Goal: Information Seeking & Learning: Learn about a topic

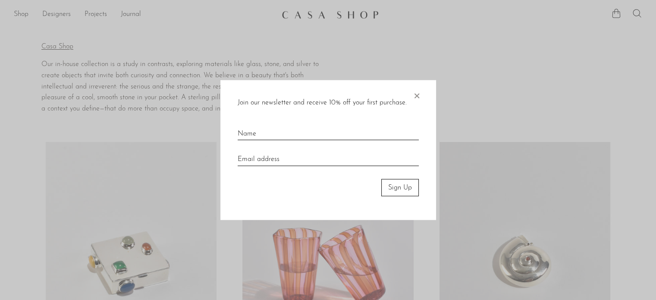
click at [416, 98] on span "×" at bounding box center [416, 94] width 9 height 28
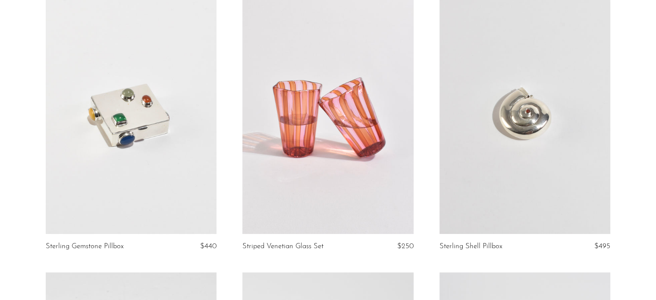
scroll to position [148, 0]
click at [133, 124] on link at bounding box center [131, 113] width 171 height 239
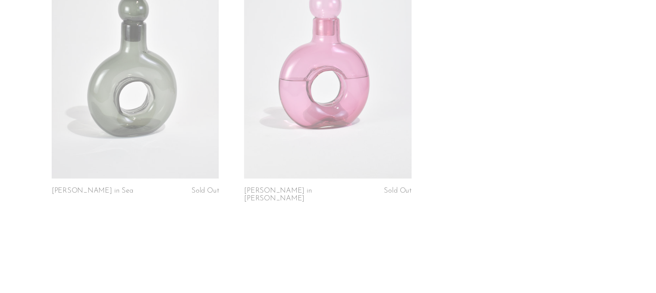
scroll to position [0, 0]
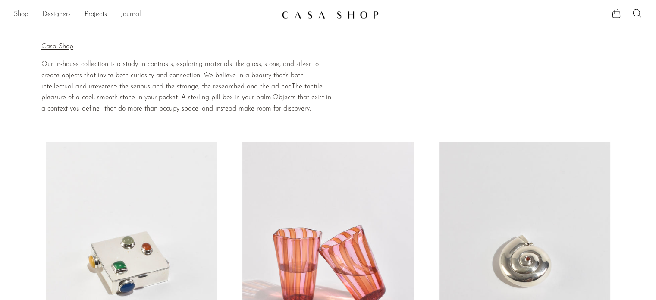
click at [16, 15] on link "Shop" at bounding box center [21, 14] width 15 height 11
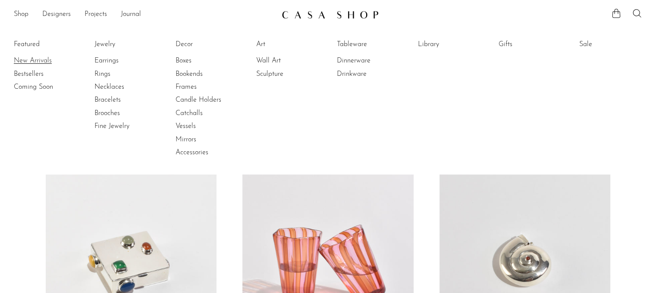
click at [32, 60] on link "New Arrivals" at bounding box center [46, 60] width 65 height 9
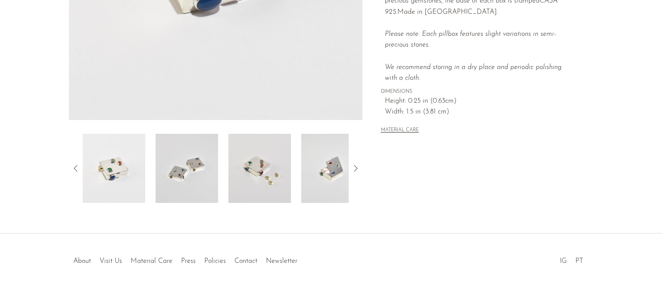
scroll to position [262, 0]
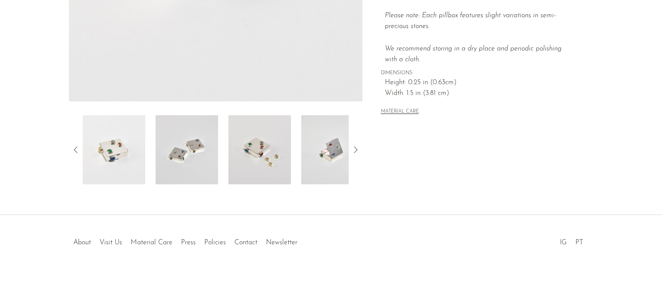
click at [317, 167] on img at bounding box center [332, 149] width 63 height 69
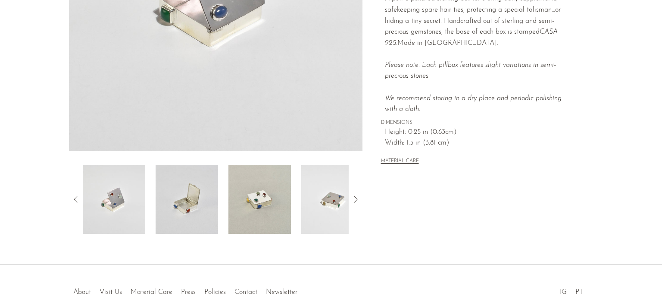
scroll to position [213, 0]
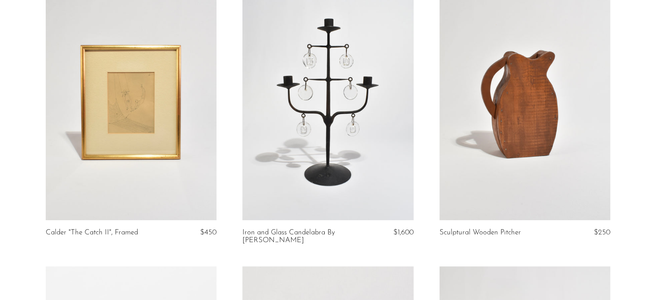
scroll to position [638, 0]
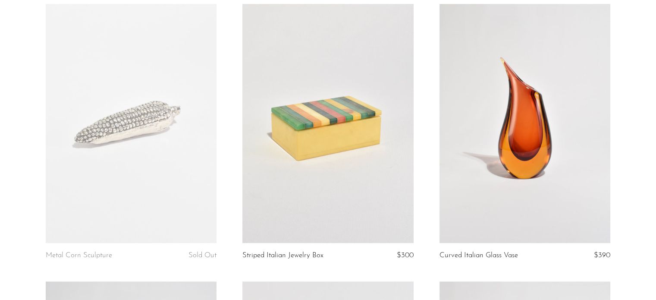
click at [363, 201] on link at bounding box center [327, 123] width 171 height 239
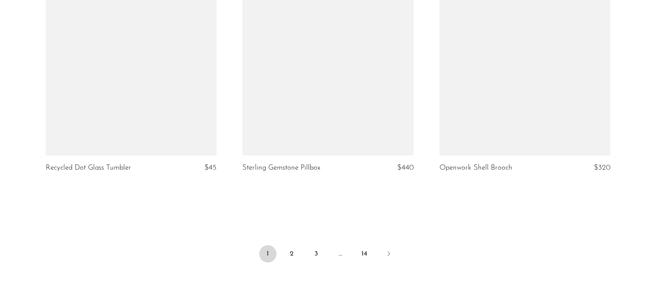
scroll to position [3243, 0]
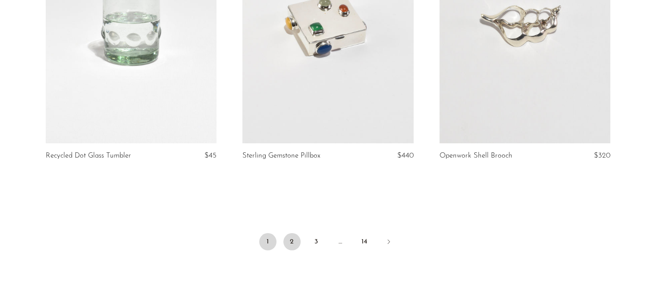
click at [290, 243] on link "2" at bounding box center [291, 241] width 17 height 17
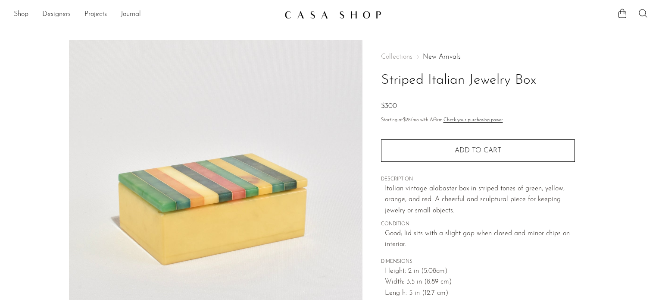
scroll to position [165, 0]
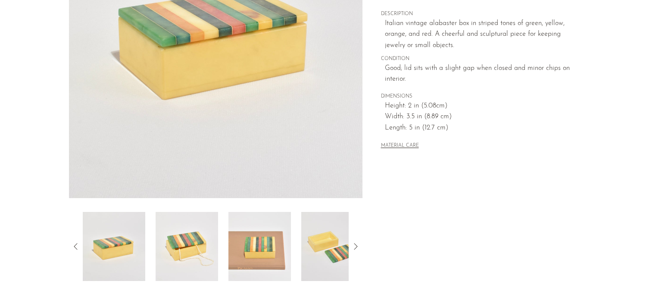
click at [263, 236] on img at bounding box center [260, 246] width 63 height 69
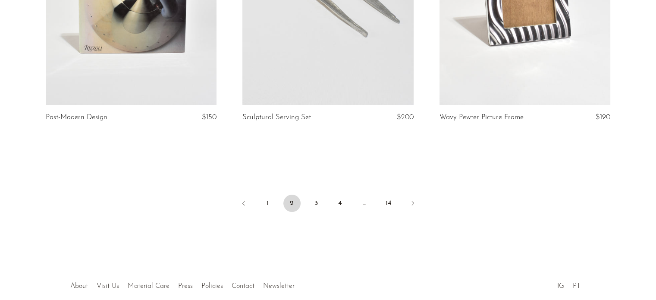
scroll to position [3298, 0]
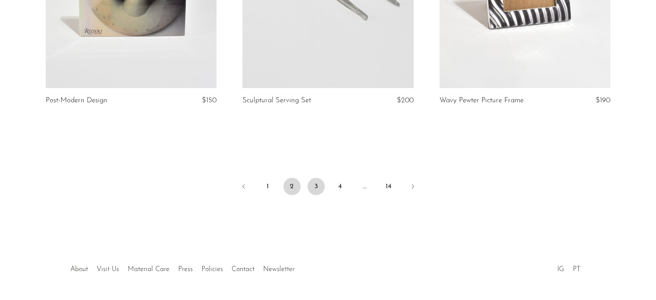
click at [318, 185] on link "3" at bounding box center [316, 186] width 17 height 17
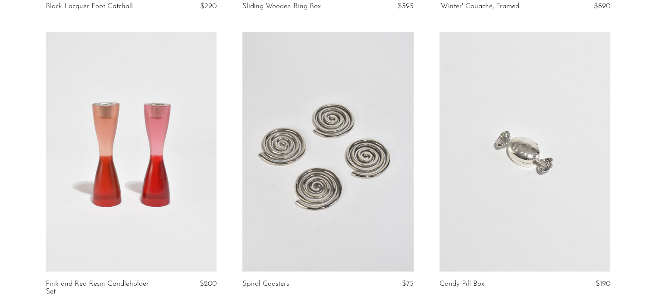
scroll to position [346, 0]
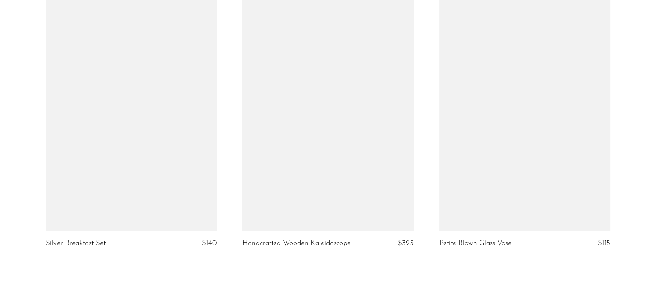
scroll to position [3317, 0]
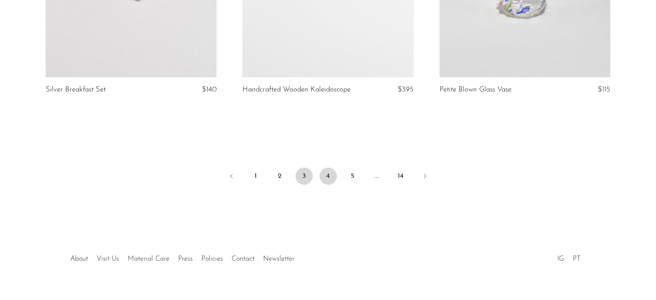
click at [320, 167] on link "4" at bounding box center [328, 175] width 17 height 17
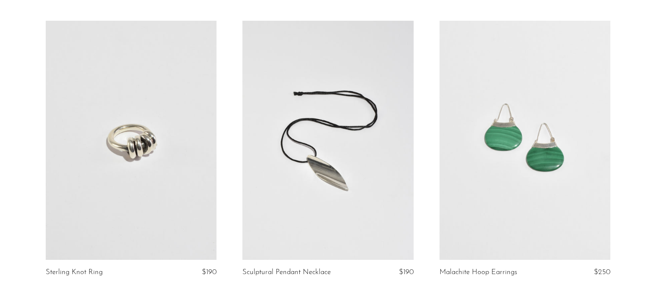
scroll to position [3317, 0]
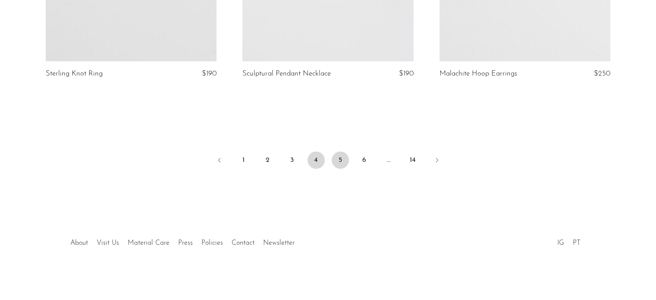
click at [343, 161] on link "5" at bounding box center [340, 159] width 17 height 17
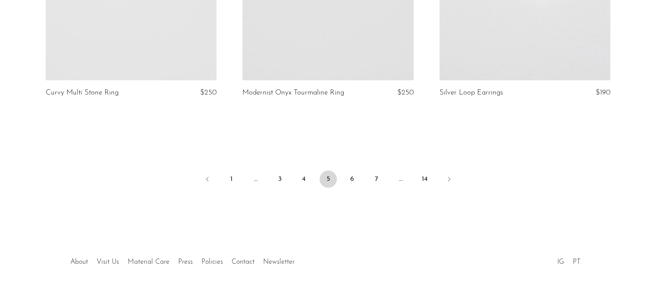
scroll to position [3317, 0]
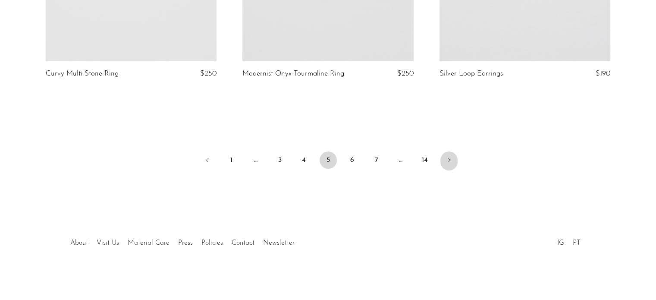
click at [450, 161] on icon "Next" at bounding box center [449, 160] width 7 height 7
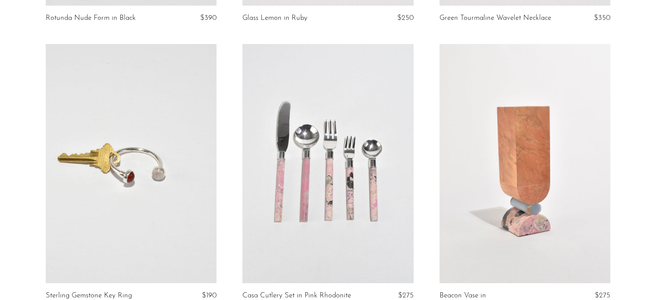
scroll to position [3309, 0]
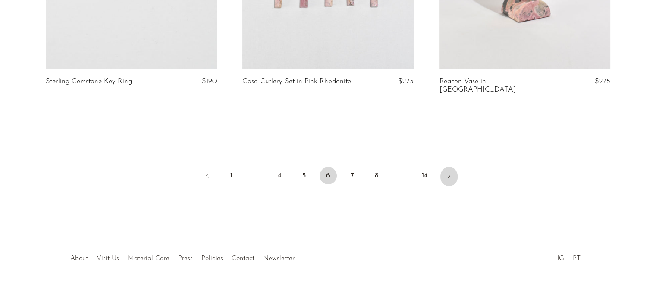
click at [448, 172] on icon "Next" at bounding box center [449, 175] width 7 height 7
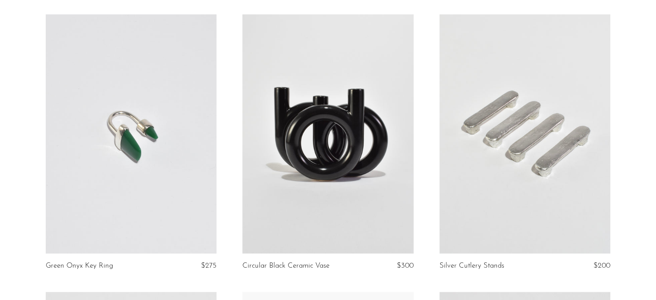
scroll to position [1221, 0]
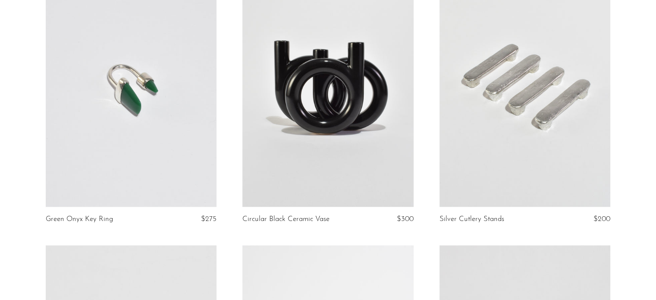
click at [116, 125] on link at bounding box center [131, 87] width 171 height 239
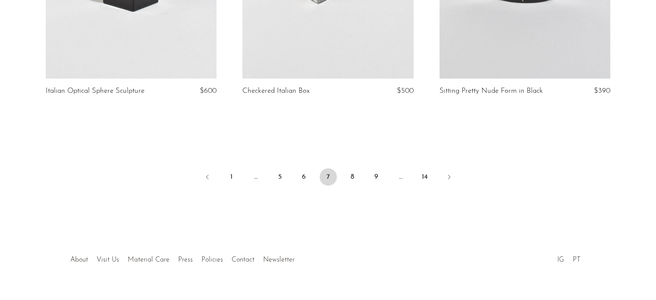
scroll to position [3309, 0]
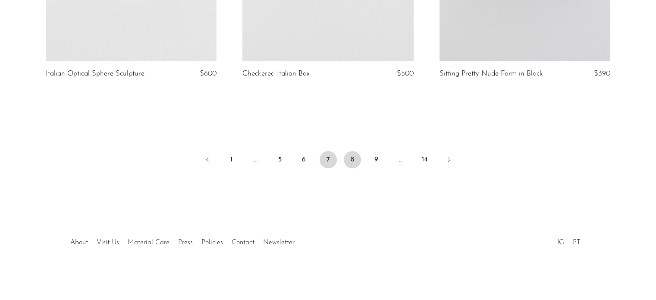
click at [353, 159] on link "8" at bounding box center [352, 159] width 17 height 17
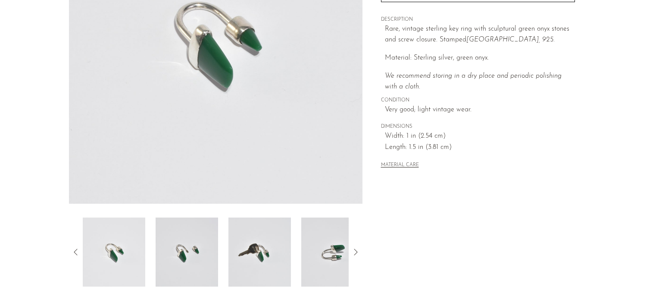
scroll to position [160, 0]
click at [247, 257] on img at bounding box center [260, 251] width 63 height 69
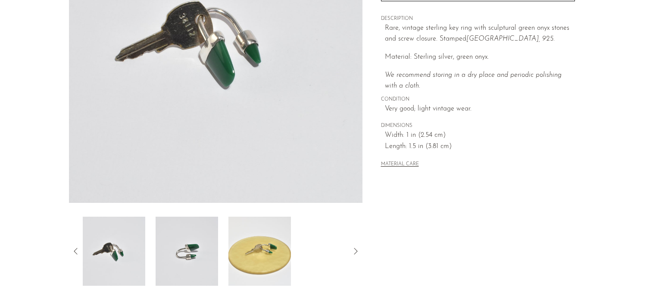
click at [262, 244] on img at bounding box center [260, 251] width 63 height 69
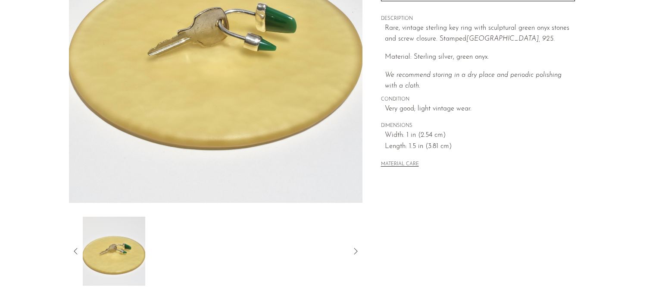
click at [77, 254] on icon at bounding box center [75, 251] width 3 height 6
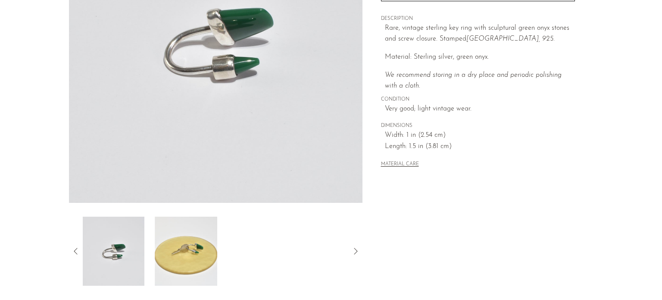
click at [77, 254] on icon at bounding box center [75, 251] width 3 height 6
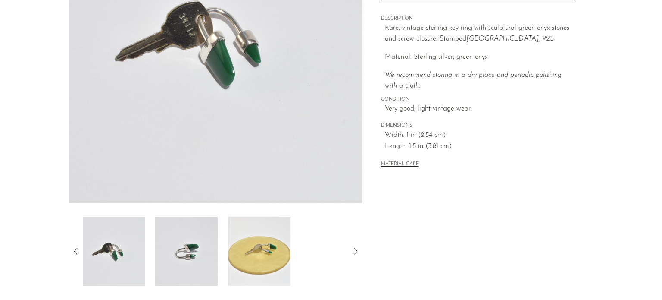
click at [77, 254] on icon at bounding box center [75, 251] width 3 height 6
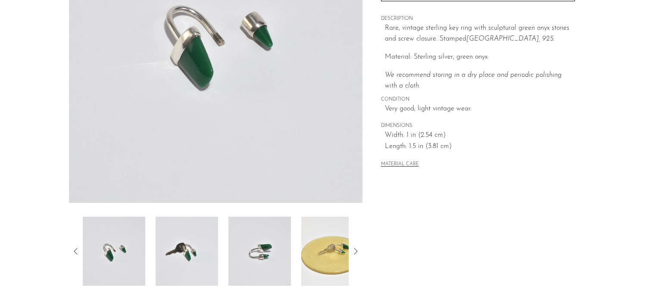
click at [77, 254] on icon at bounding box center [75, 251] width 3 height 6
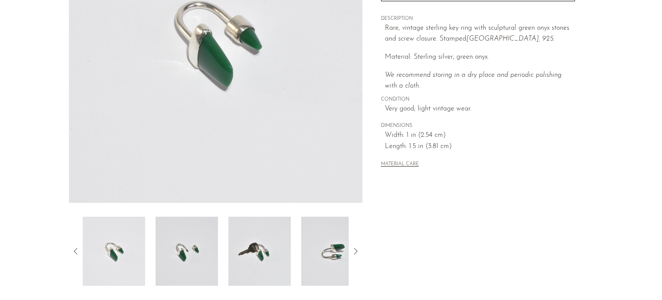
click at [77, 254] on icon at bounding box center [75, 251] width 3 height 6
click at [189, 270] on img at bounding box center [187, 251] width 63 height 69
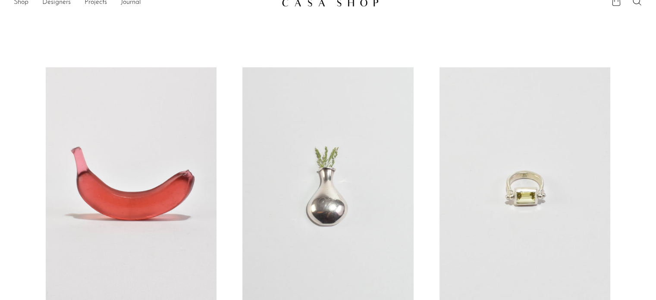
scroll to position [17, 0]
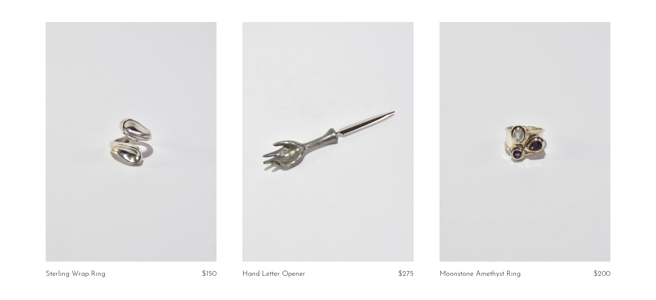
scroll to position [3309, 0]
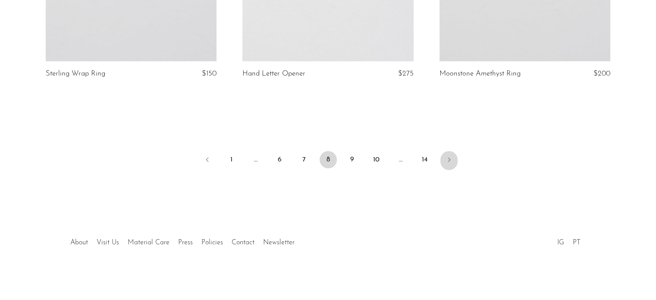
click at [452, 160] on icon "Next" at bounding box center [449, 159] width 7 height 7
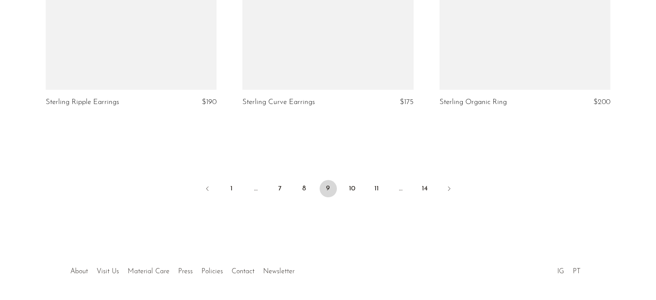
scroll to position [3309, 0]
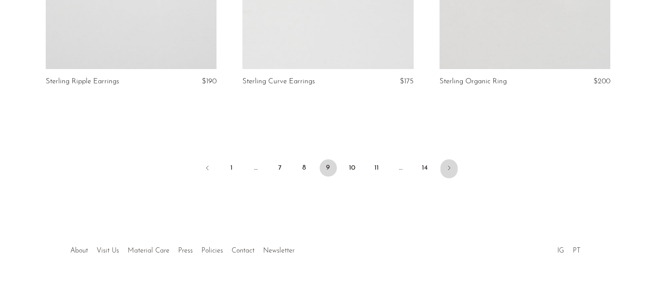
click at [447, 159] on link "Next" at bounding box center [448, 168] width 17 height 19
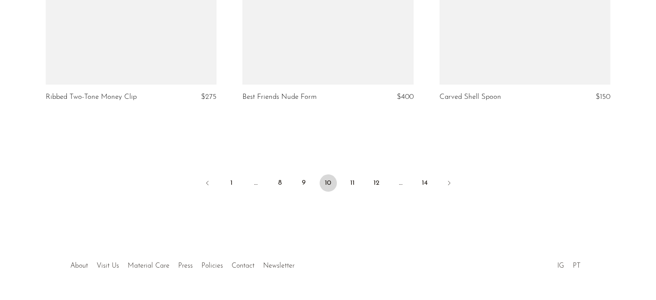
scroll to position [3302, 0]
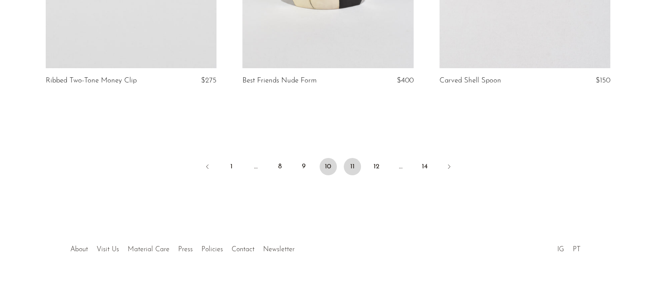
click at [351, 169] on link "11" at bounding box center [352, 166] width 17 height 17
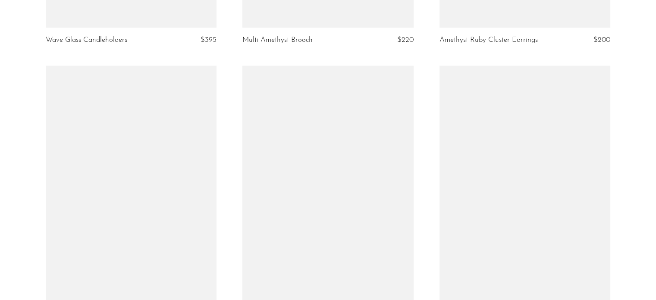
scroll to position [3317, 0]
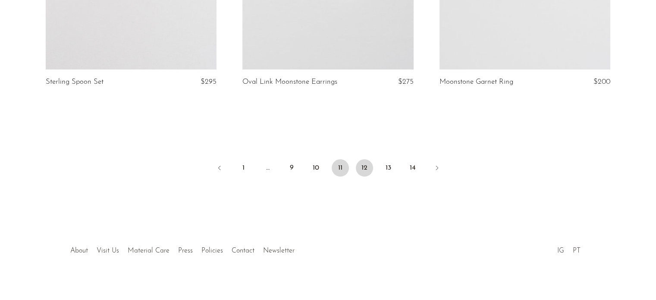
click at [369, 160] on link "12" at bounding box center [364, 167] width 17 height 17
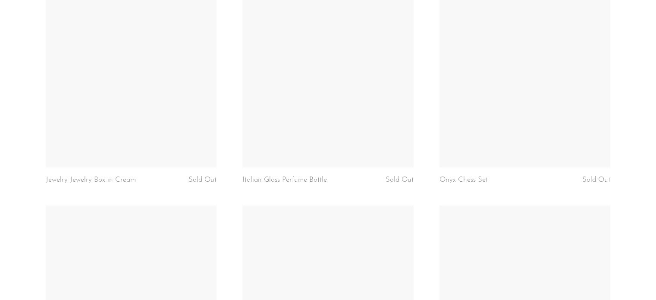
scroll to position [3204, 0]
